Goal: Task Accomplishment & Management: Use online tool/utility

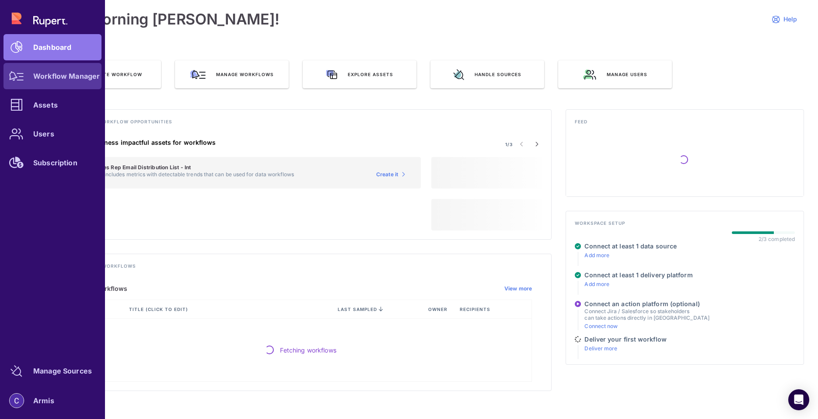
click at [22, 78] on icon at bounding box center [16, 76] width 15 height 10
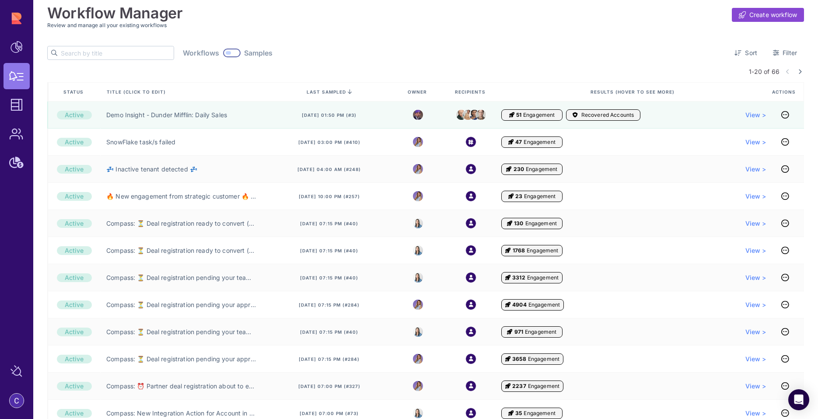
click at [77, 54] on input "text" at bounding box center [117, 52] width 113 height 13
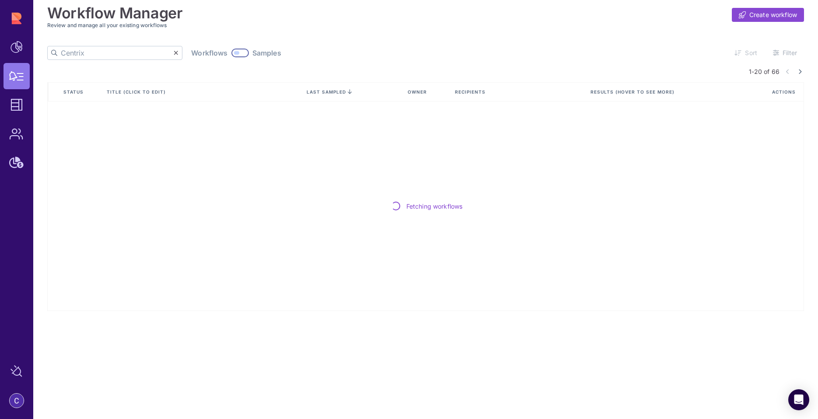
type input "Centrix"
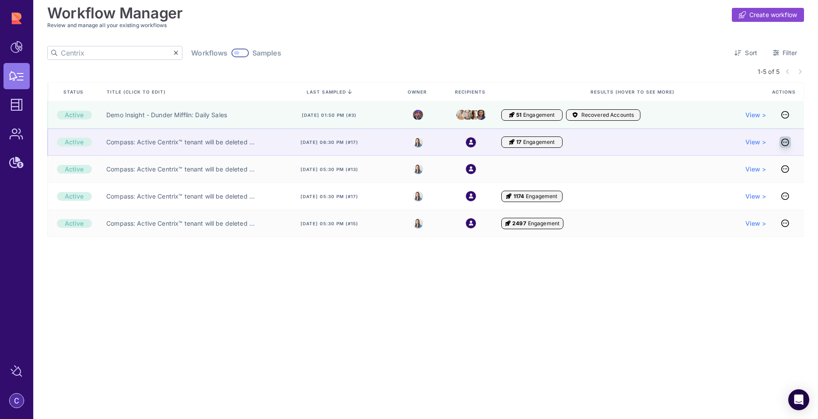
click at [785, 142] on icon at bounding box center [785, 142] width 8 height 0
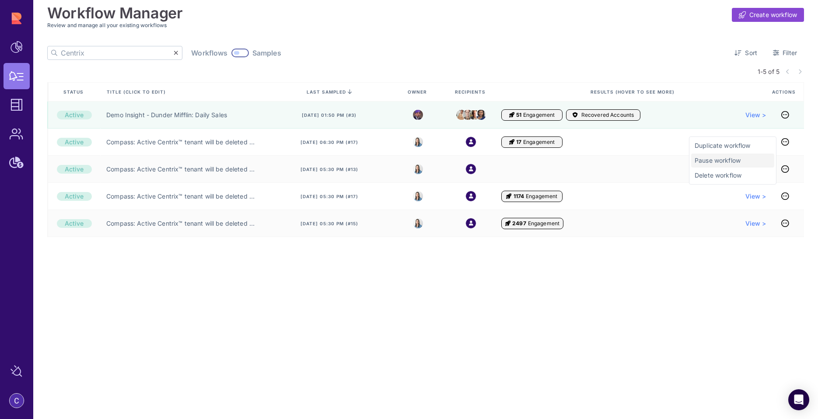
click at [727, 161] on span "Pause workflow" at bounding box center [733, 160] width 76 height 9
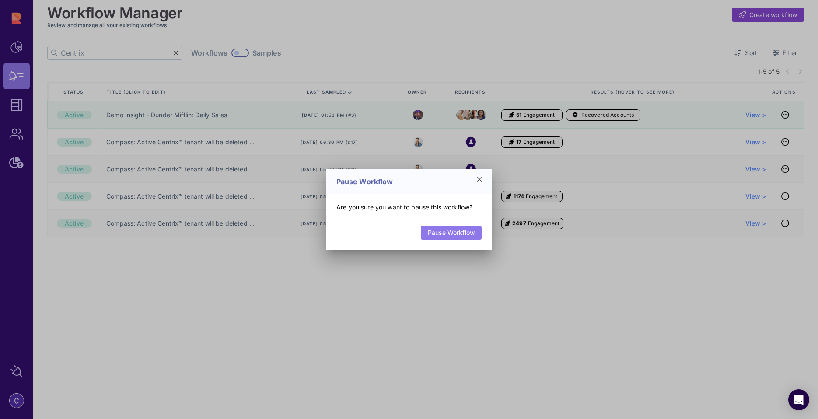
click at [429, 231] on link "Pause Workflow" at bounding box center [451, 233] width 61 height 14
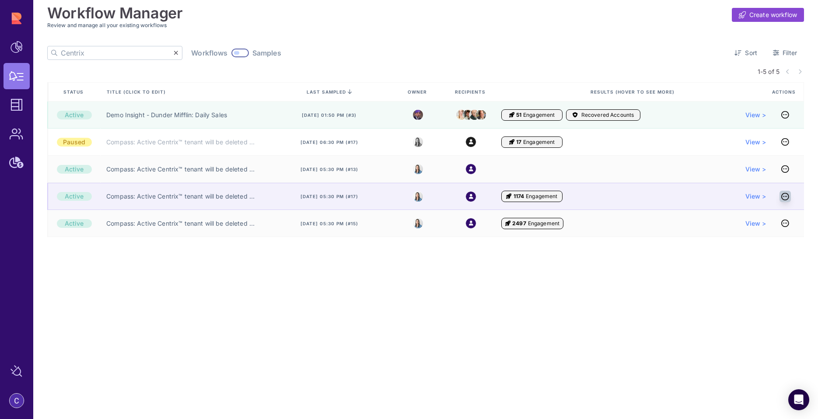
click at [783, 197] on icon at bounding box center [785, 196] width 8 height 0
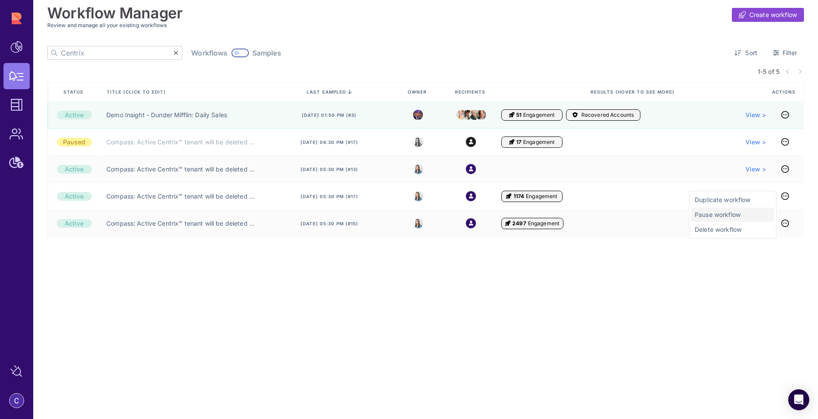
click at [713, 215] on span "Pause workflow" at bounding box center [733, 214] width 76 height 9
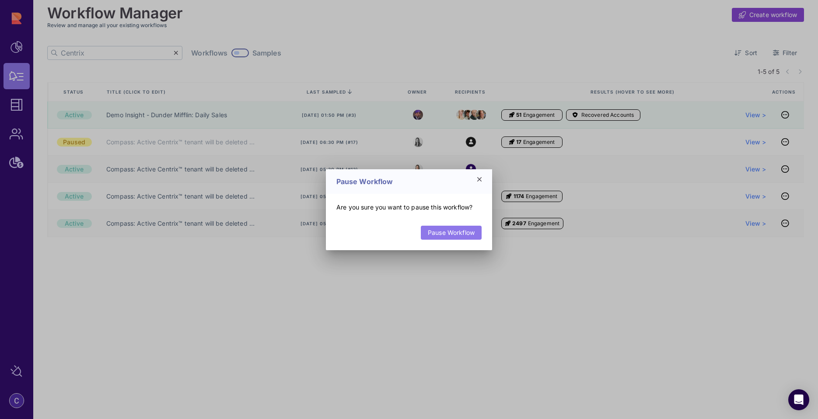
click at [462, 234] on link "Pause Workflow" at bounding box center [451, 233] width 61 height 14
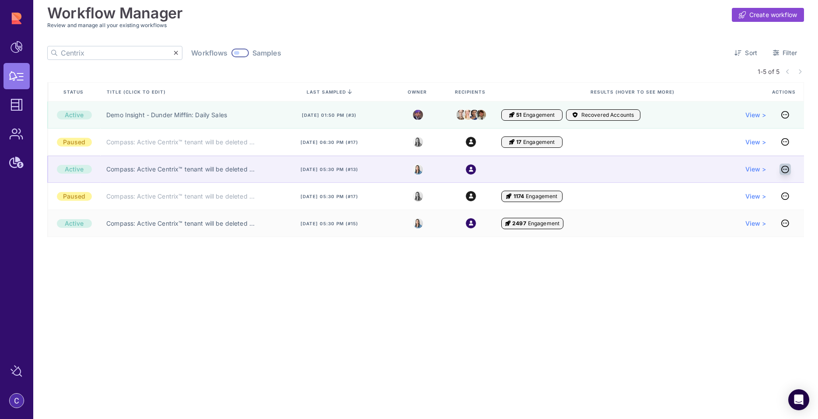
click at [786, 169] on icon at bounding box center [785, 169] width 8 height 0
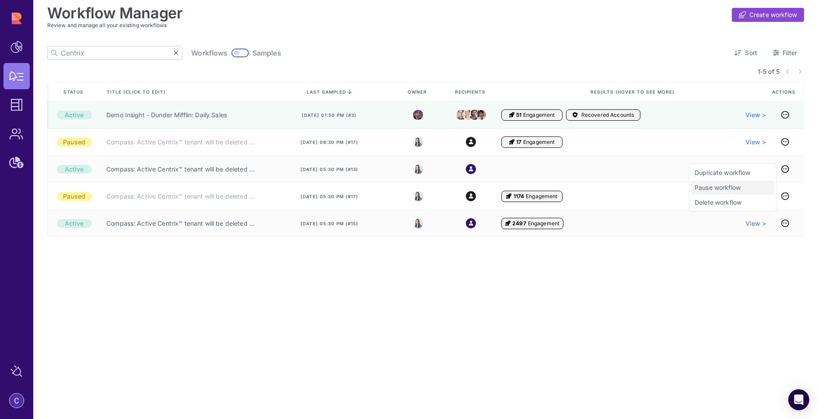
click at [736, 188] on span "Pause workflow" at bounding box center [733, 187] width 76 height 9
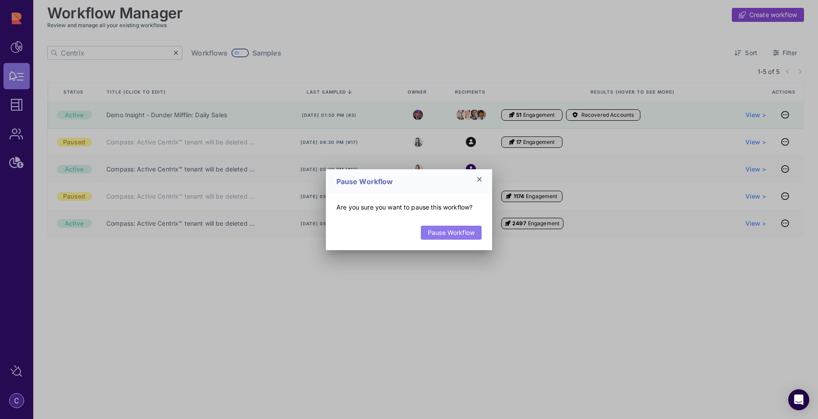
click at [455, 232] on link "Pause Workflow" at bounding box center [451, 233] width 61 height 14
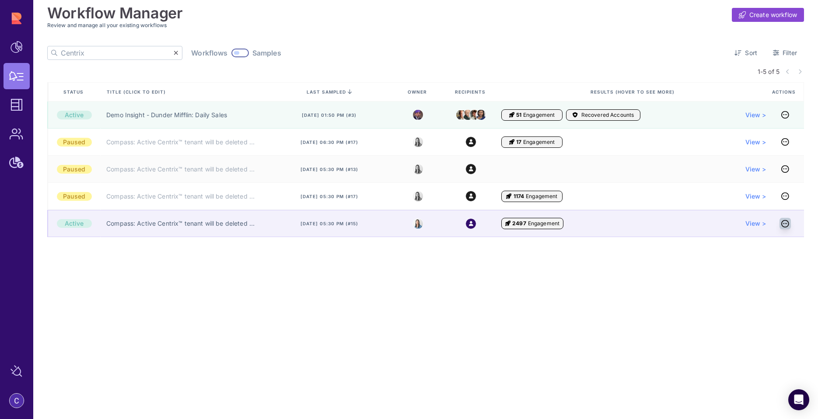
click at [780, 226] on link at bounding box center [784, 223] width 11 height 11
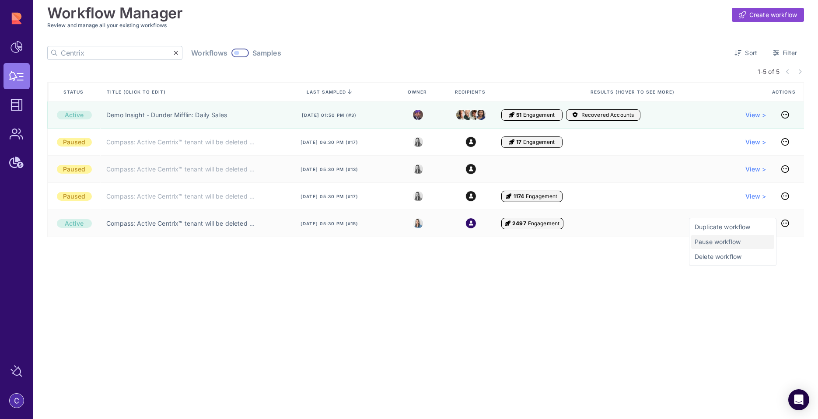
click at [734, 238] on span "Pause workflow" at bounding box center [733, 241] width 76 height 9
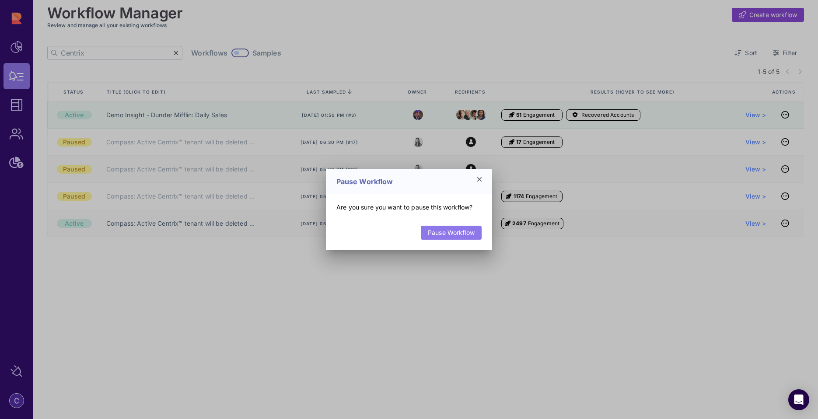
click at [467, 234] on link "Pause Workflow" at bounding box center [451, 233] width 61 height 14
